Goal: Find specific page/section: Find specific page/section

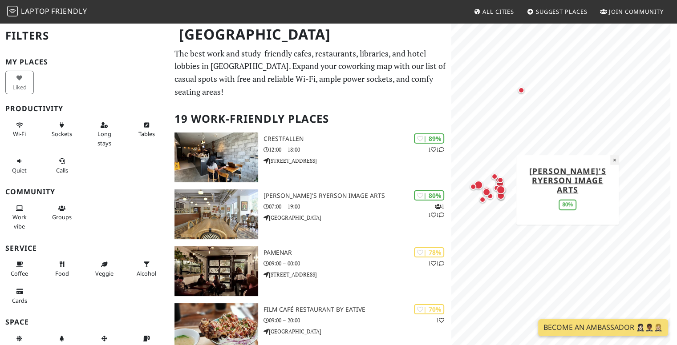
click at [610, 165] on button "×" at bounding box center [614, 160] width 8 height 10
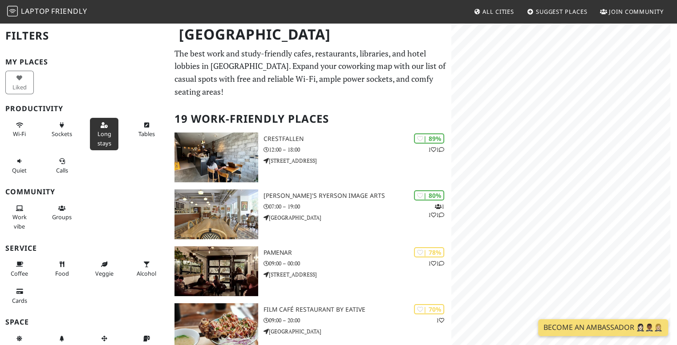
click at [101, 123] on icon at bounding box center [104, 126] width 7 height 6
click at [64, 126] on button "Sockets" at bounding box center [62, 130] width 28 height 24
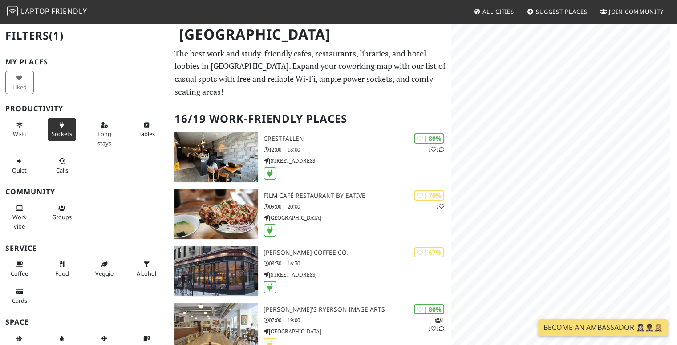
click at [85, 127] on div "Long stays" at bounding box center [106, 134] width 42 height 36
click at [98, 132] on span "Long stays" at bounding box center [104, 138] width 14 height 17
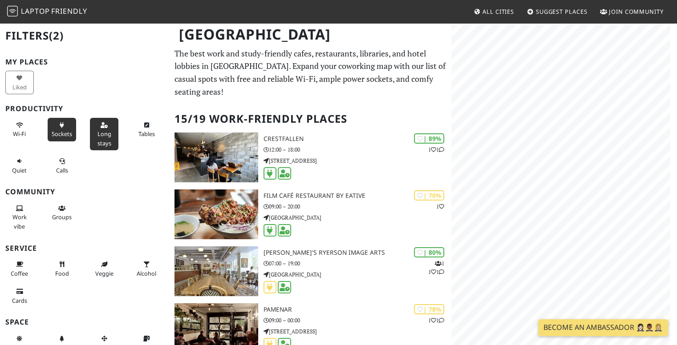
click at [73, 135] on div "Sockets" at bounding box center [63, 134] width 42 height 36
click at [65, 134] on span "Sockets" at bounding box center [62, 134] width 20 height 8
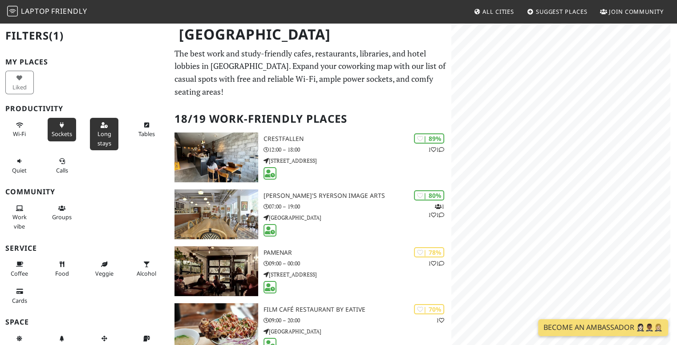
click at [65, 134] on span "Sockets" at bounding box center [62, 134] width 20 height 8
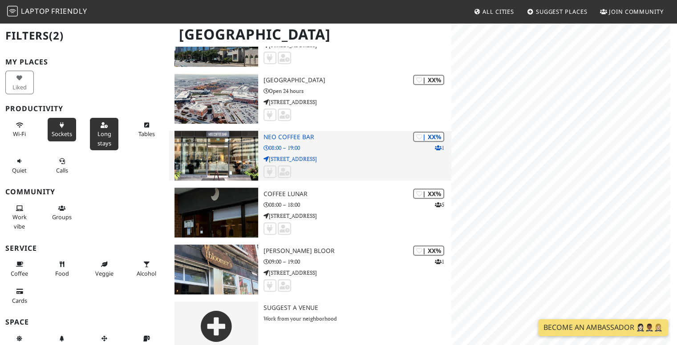
scroll to position [685, 0]
